Goal: Contribute content

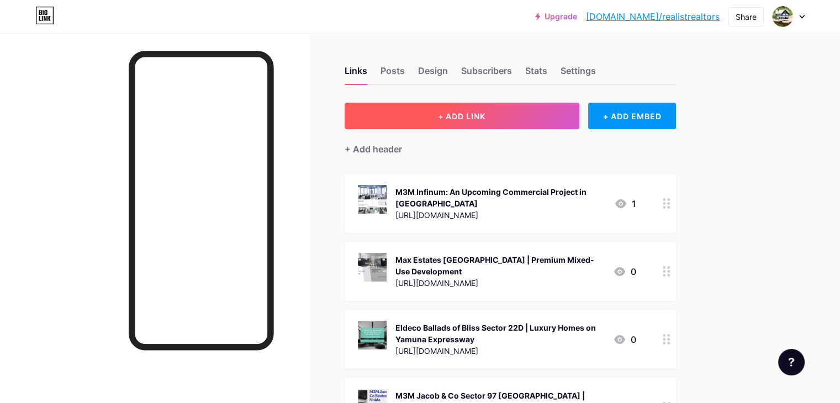
click at [485, 119] on span "+ ADD LINK" at bounding box center [461, 116] width 47 height 9
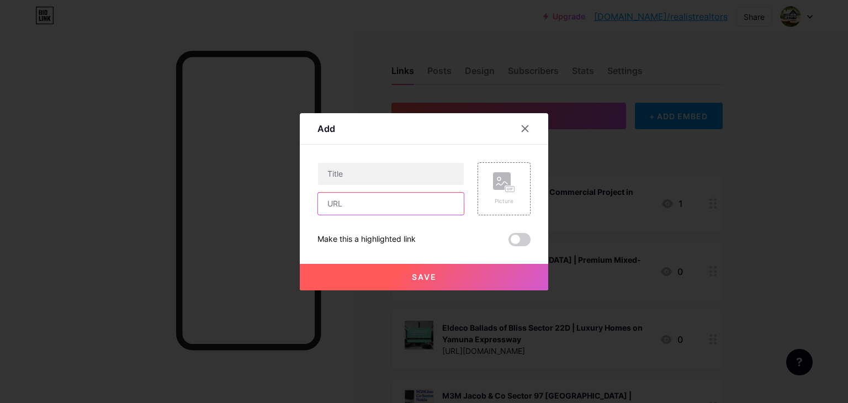
click at [362, 202] on input "text" at bounding box center [391, 204] width 146 height 22
paste input "[URL][DOMAIN_NAME]"
type input "[URL][DOMAIN_NAME]"
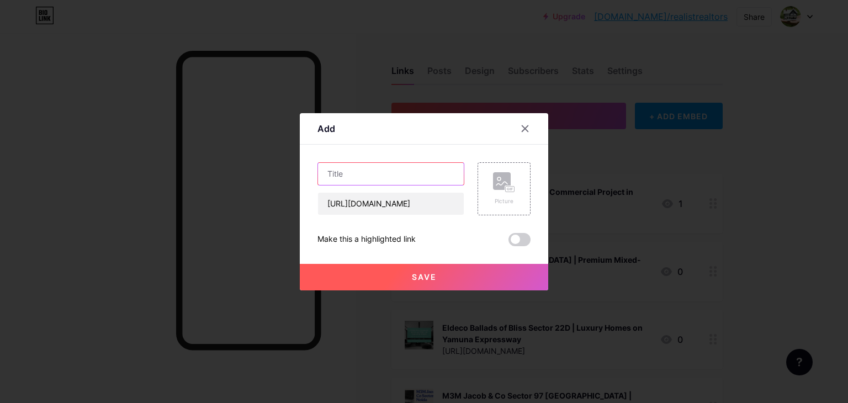
click at [350, 174] on input "text" at bounding box center [391, 174] width 146 height 22
paste input "[GEOGRAPHIC_DATA], [GEOGRAPHIC_DATA] –[GEOGRAPHIC_DATA]"
type input "[GEOGRAPHIC_DATA], [GEOGRAPHIC_DATA] –[GEOGRAPHIC_DATA]"
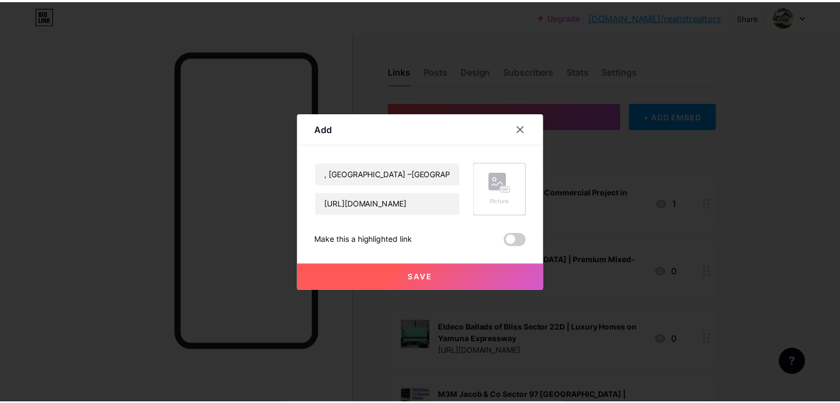
scroll to position [0, 0]
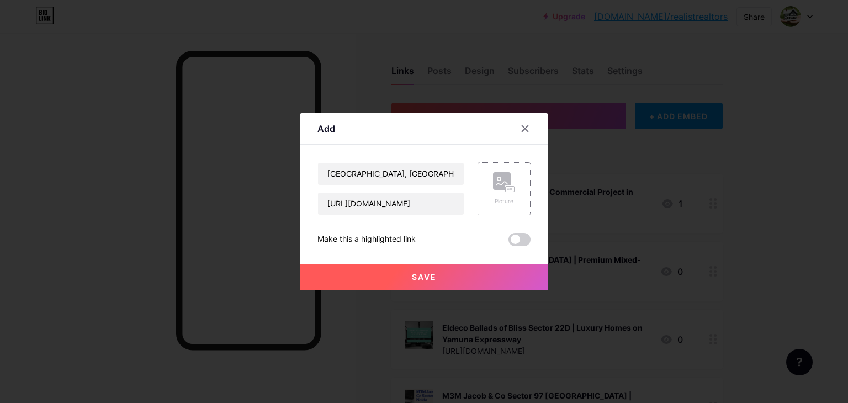
click at [506, 202] on div "Picture" at bounding box center [504, 201] width 22 height 8
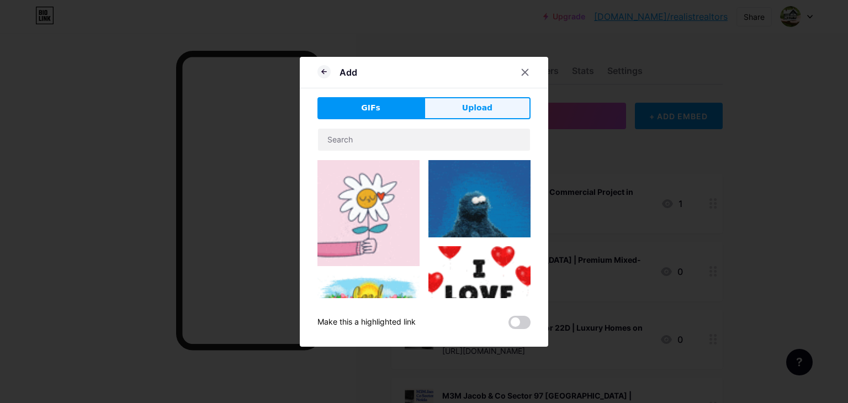
click at [453, 109] on button "Upload" at bounding box center [477, 108] width 107 height 22
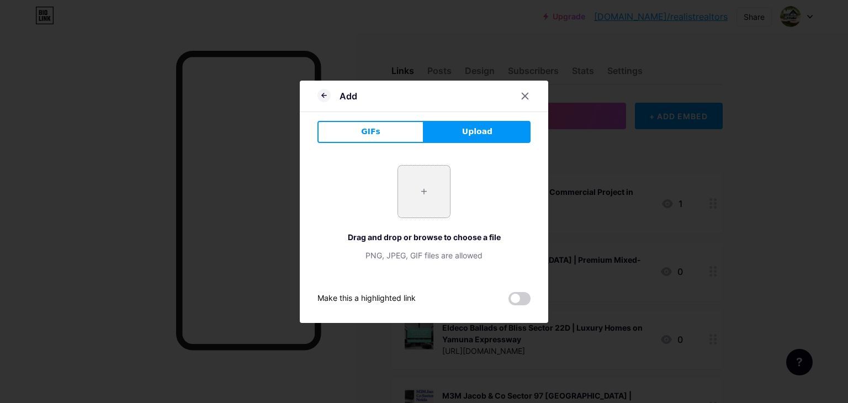
click at [431, 194] on input "file" at bounding box center [424, 192] width 52 height 52
type input "C:\fakepath\1.jpg"
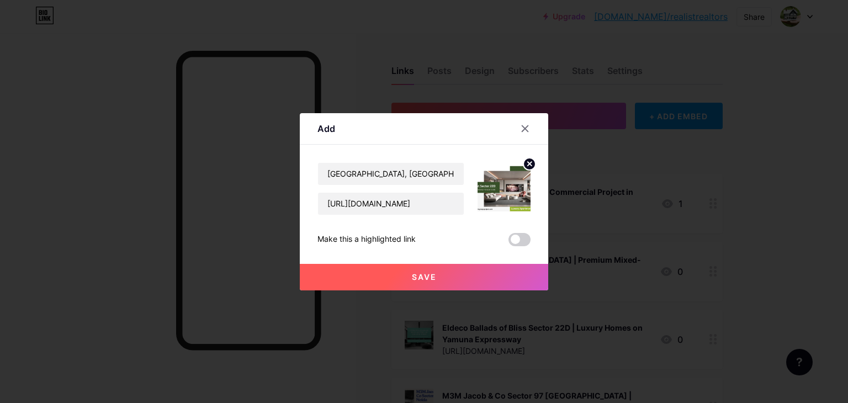
click at [448, 279] on button "Save" at bounding box center [424, 277] width 248 height 27
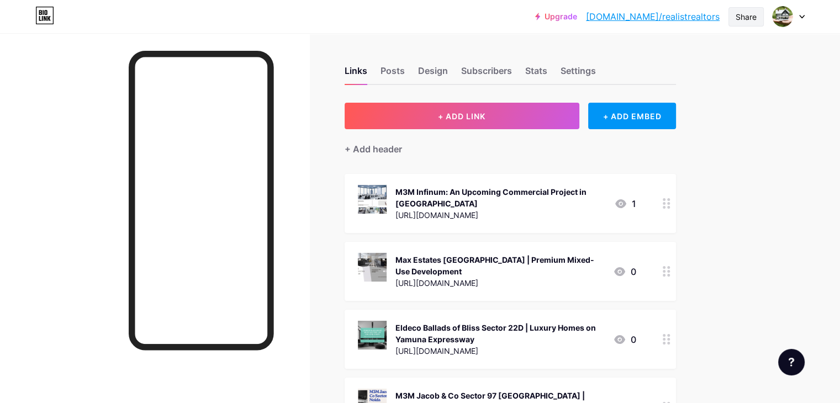
click at [744, 20] on div "Share" at bounding box center [746, 17] width 21 height 12
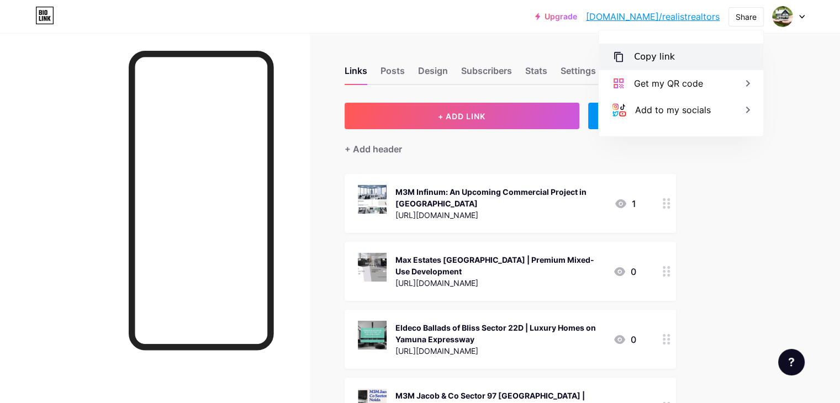
click at [665, 59] on div "Copy link" at bounding box center [654, 56] width 41 height 13
